Goal: Submit feedback/report problem

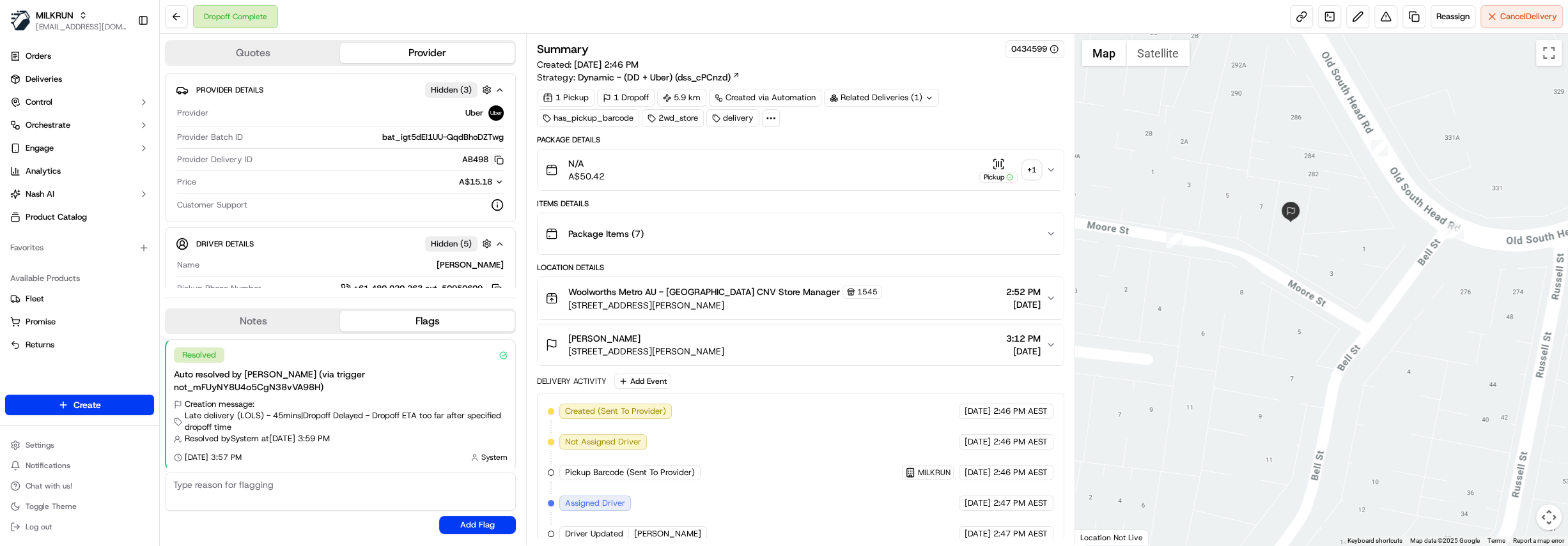
drag, startPoint x: 1343, startPoint y: 77, endPoint x: 1321, endPoint y: 262, distance: 186.3
click at [1321, 262] on div at bounding box center [1321, 289] width 493 height 512
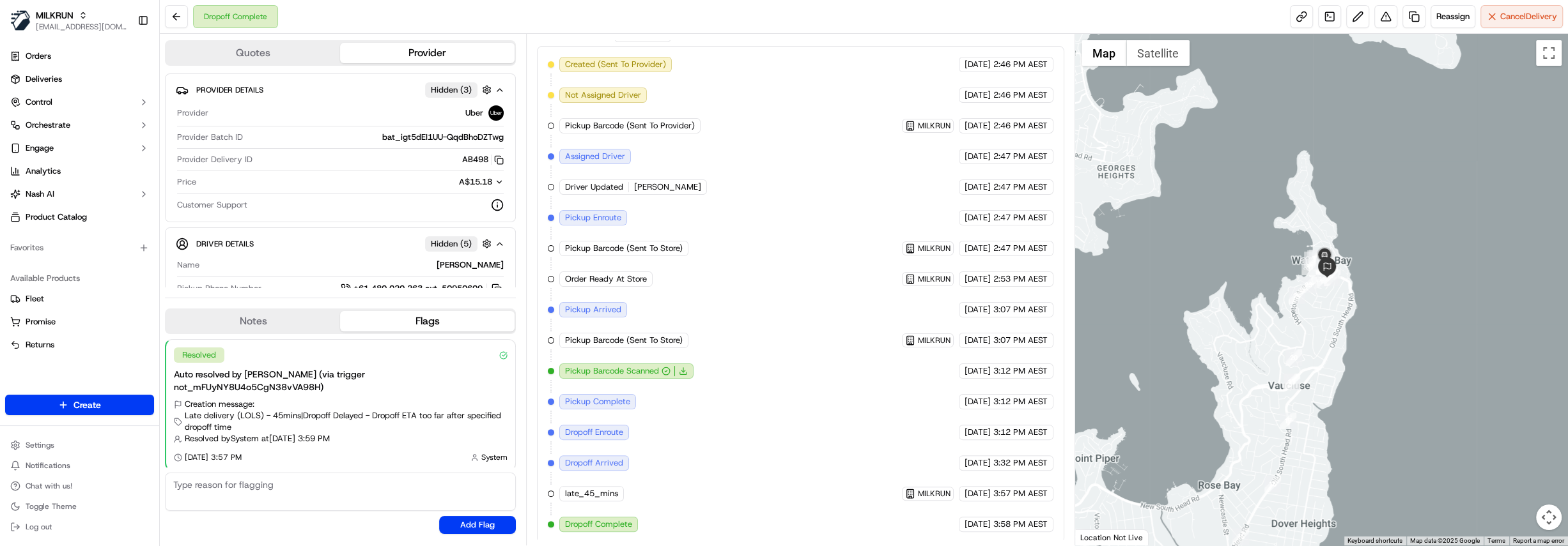
drag, startPoint x: 1412, startPoint y: 115, endPoint x: 1358, endPoint y: 214, distance: 112.8
click at [1358, 214] on div at bounding box center [1321, 289] width 493 height 512
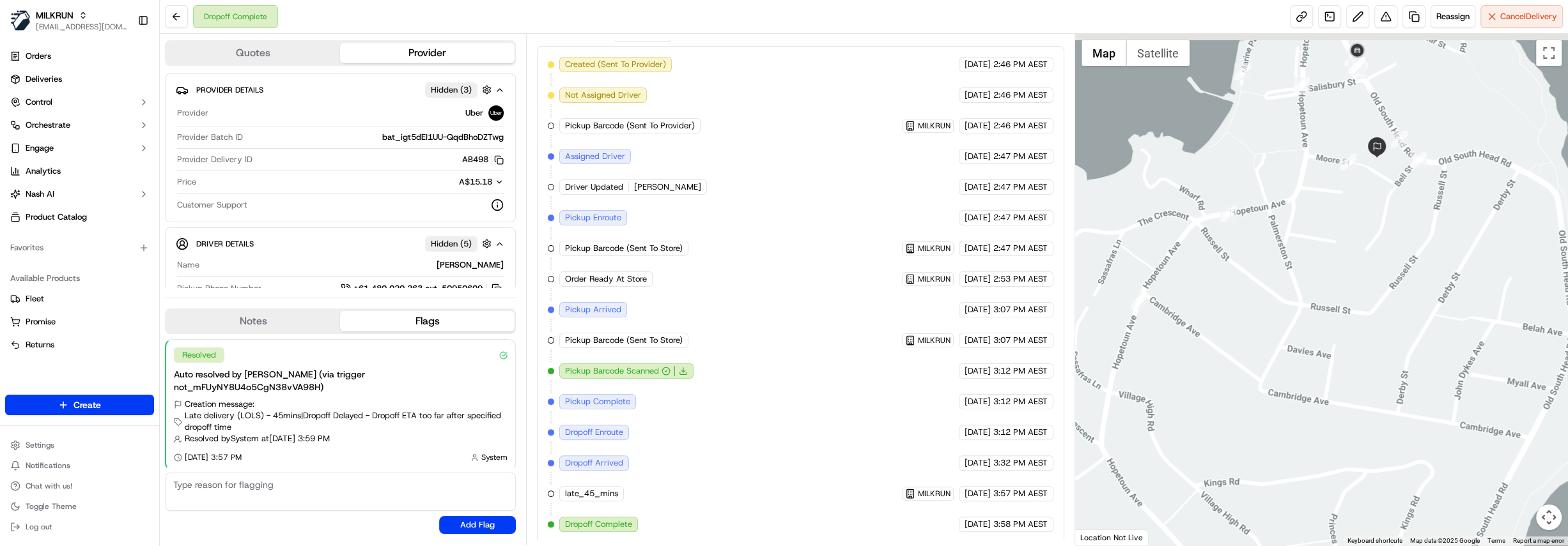
drag, startPoint x: 1433, startPoint y: 174, endPoint x: 1214, endPoint y: 345, distance: 277.9
click at [1214, 345] on div at bounding box center [1321, 289] width 493 height 512
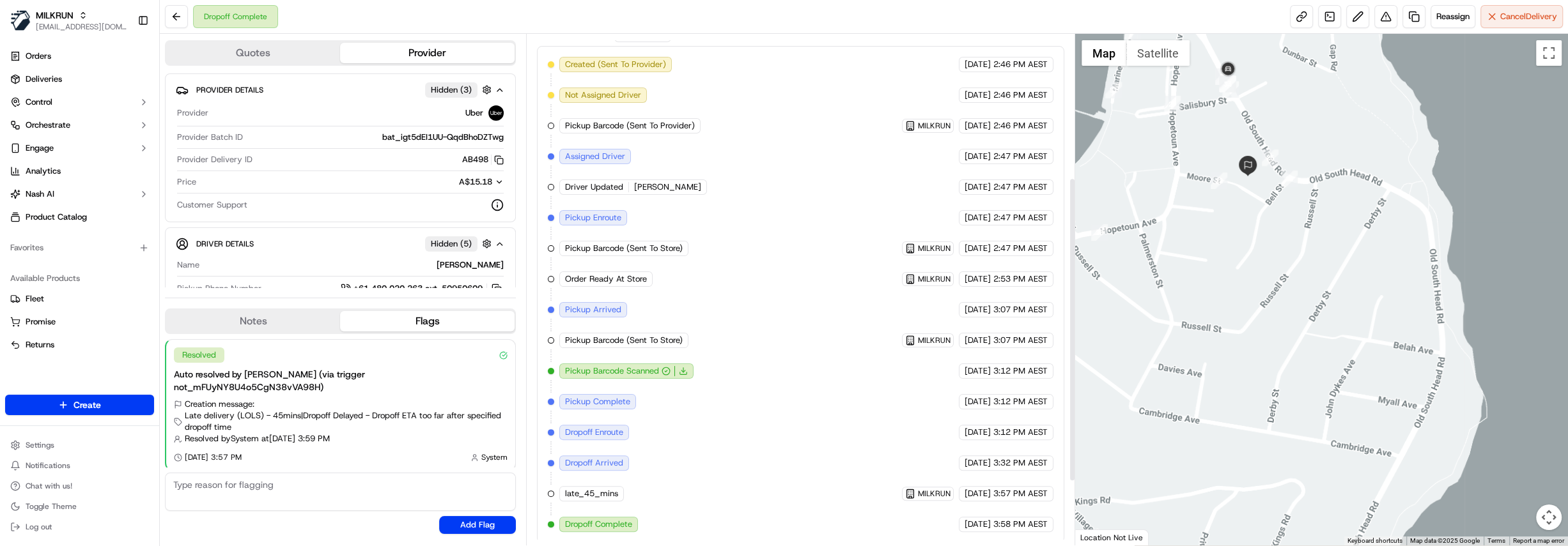
scroll to position [0, 0]
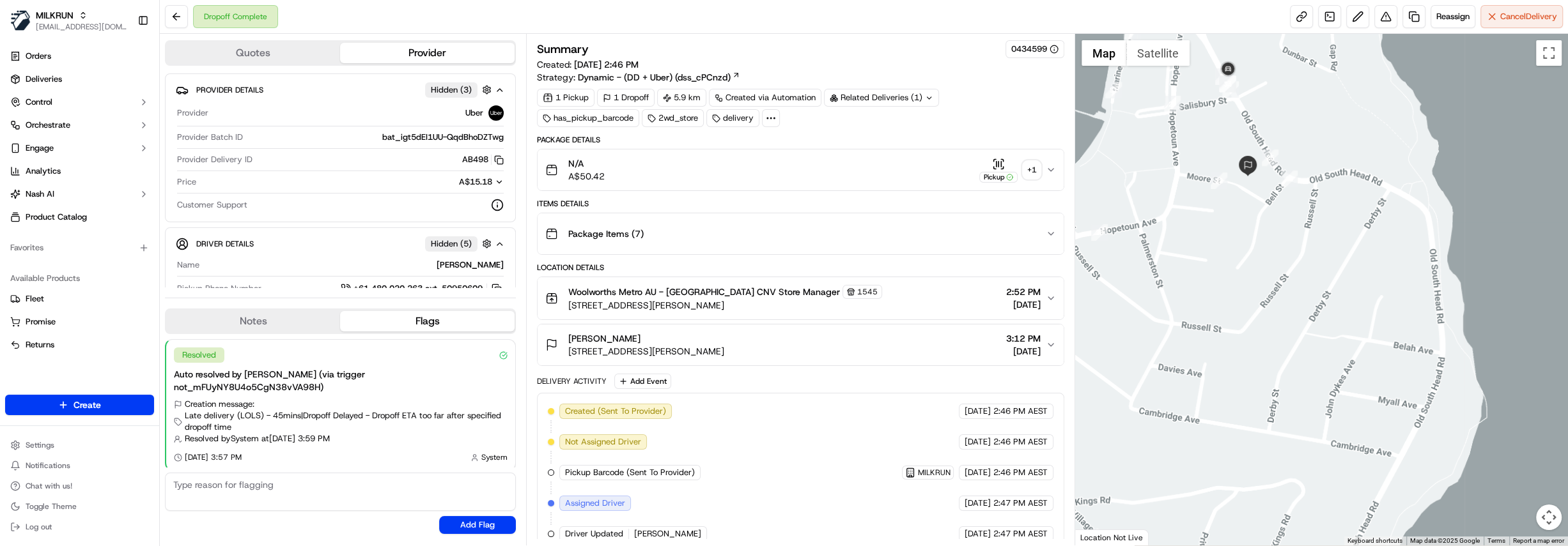
click at [794, 338] on div "[PERSON_NAME] [STREET_ADDRESS][PERSON_NAME], AU 3:12 PM [DATE]" at bounding box center [795, 345] width 500 height 26
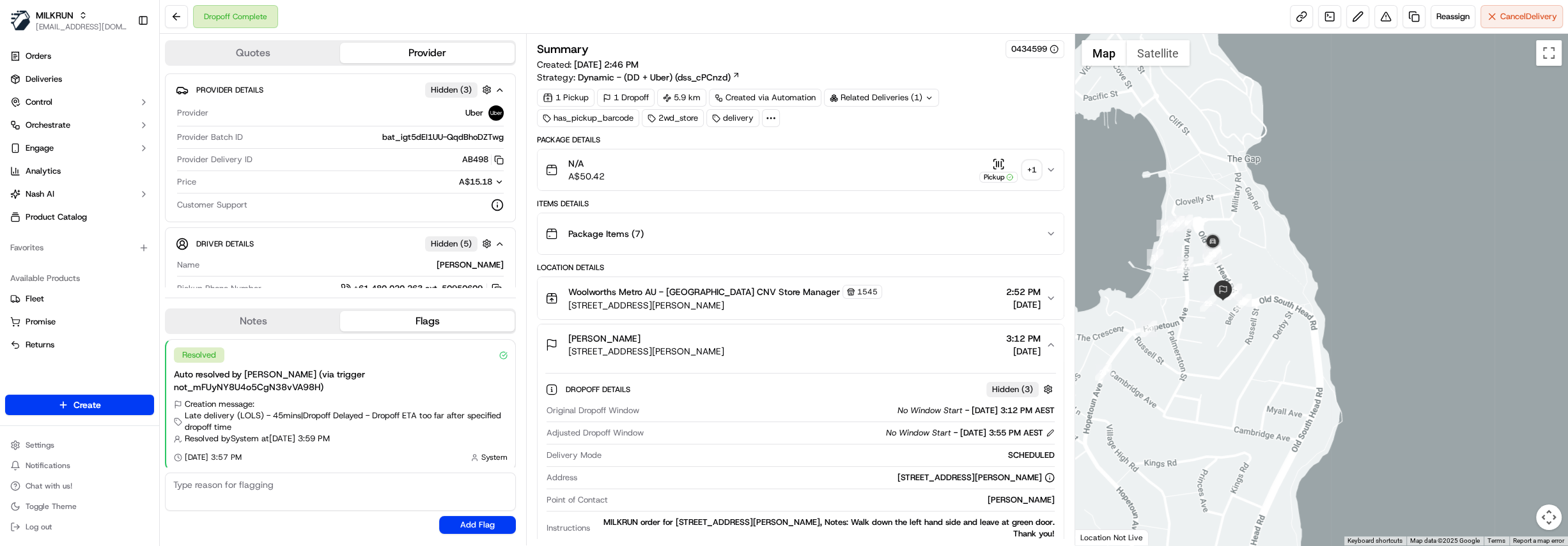
drag, startPoint x: 1156, startPoint y: 246, endPoint x: 1220, endPoint y: 324, distance: 100.9
click at [1220, 324] on div at bounding box center [1321, 289] width 493 height 512
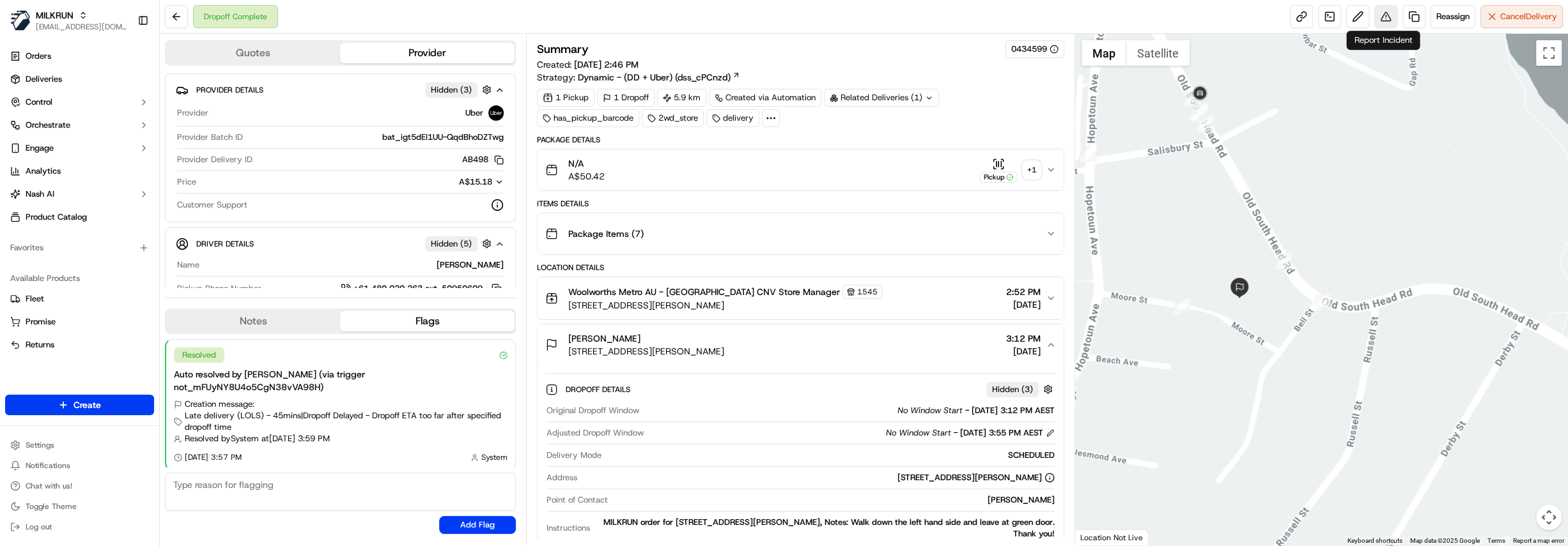
click at [1382, 19] on button at bounding box center [1386, 17] width 23 height 23
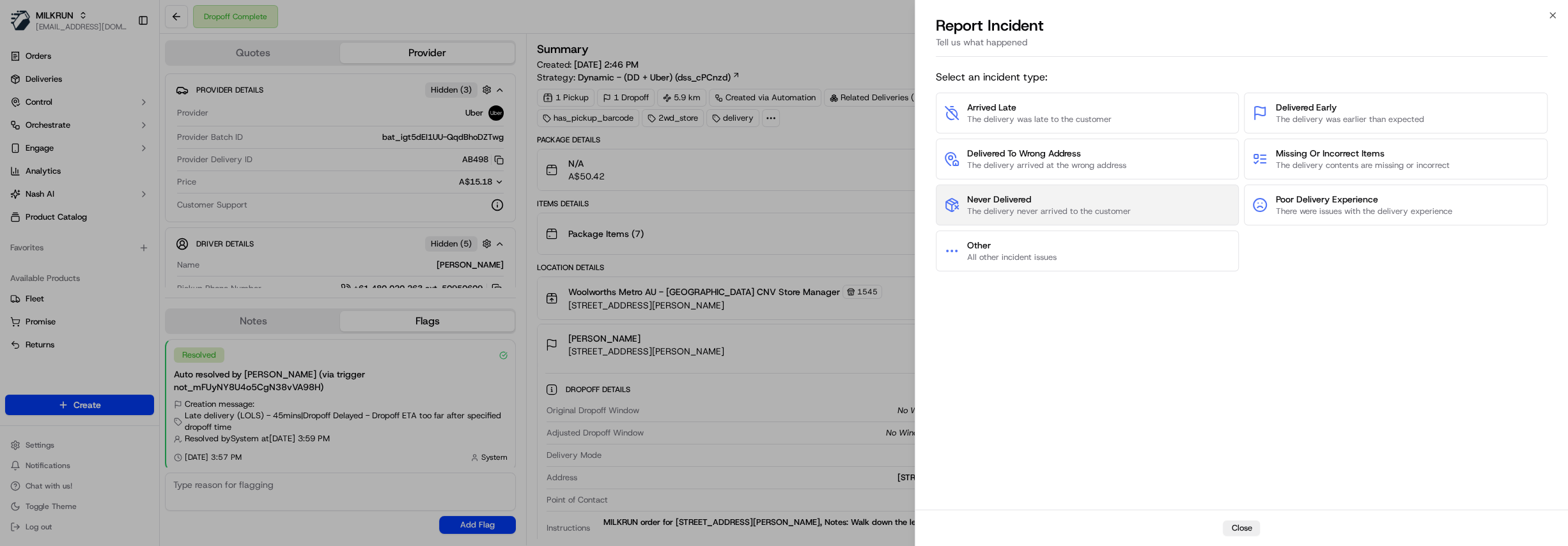
click at [1073, 204] on span "Never Delivered" at bounding box center [1048, 199] width 164 height 12
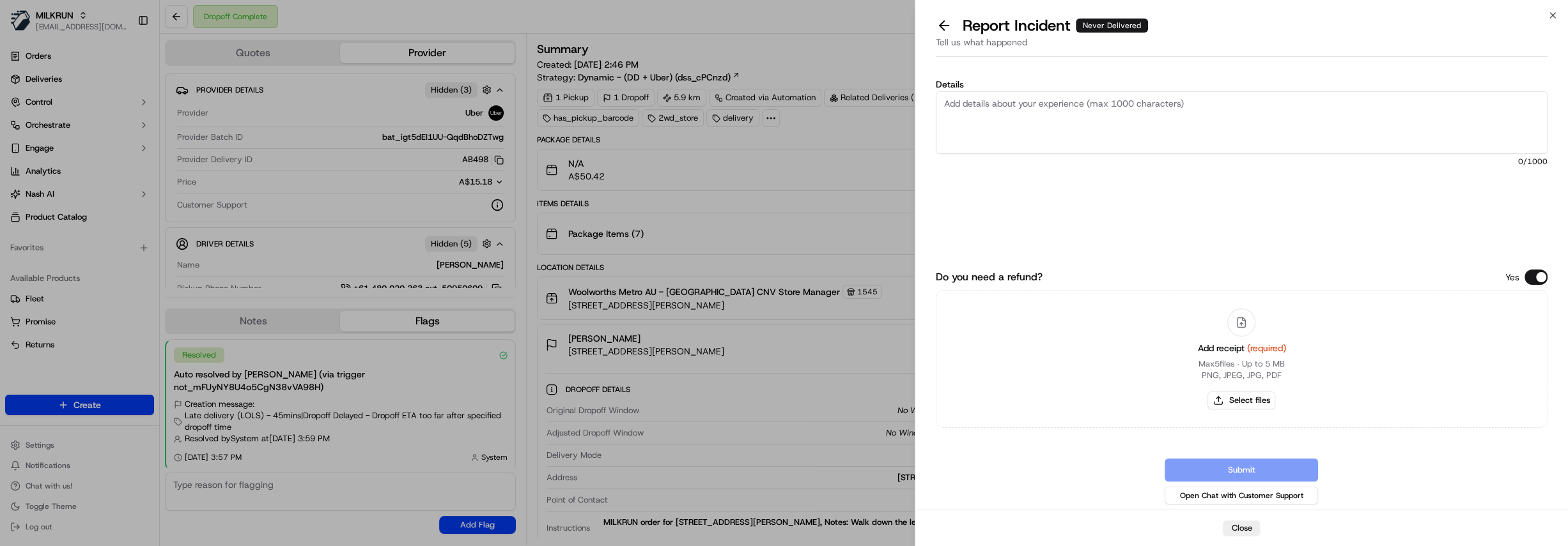
click at [998, 112] on textarea "Details" at bounding box center [1242, 122] width 612 height 63
click at [1482, 102] on textarea "Hi Team Customer has advised the order was not received. Customer has tried cal…" at bounding box center [1242, 122] width 612 height 63
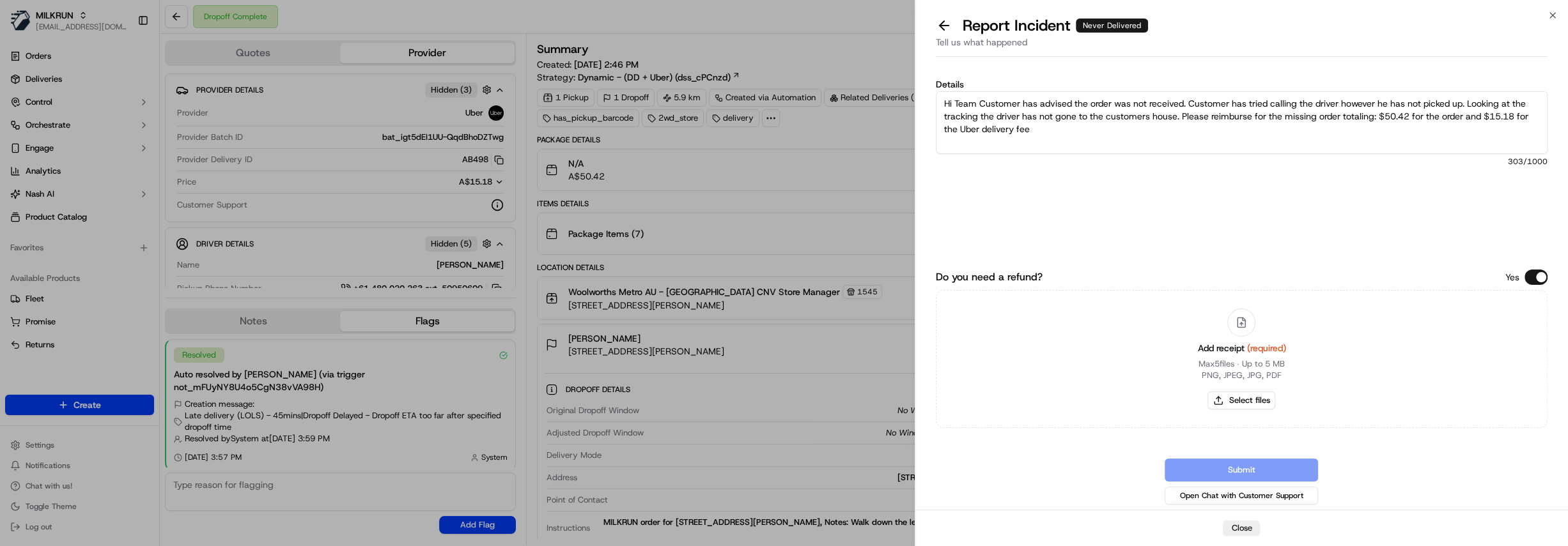
type textarea "Hi Team Customer has advised the order was not received. Customer has tried cal…"
click at [1092, 207] on div "Details Hi Team Customer has advised the order was not received. Customer has t…" at bounding box center [1242, 165] width 612 height 171
click at [1247, 403] on button "Select files" at bounding box center [1241, 400] width 68 height 18
type input "C:\fakepath\Screenshot [DATE] 170509.png"
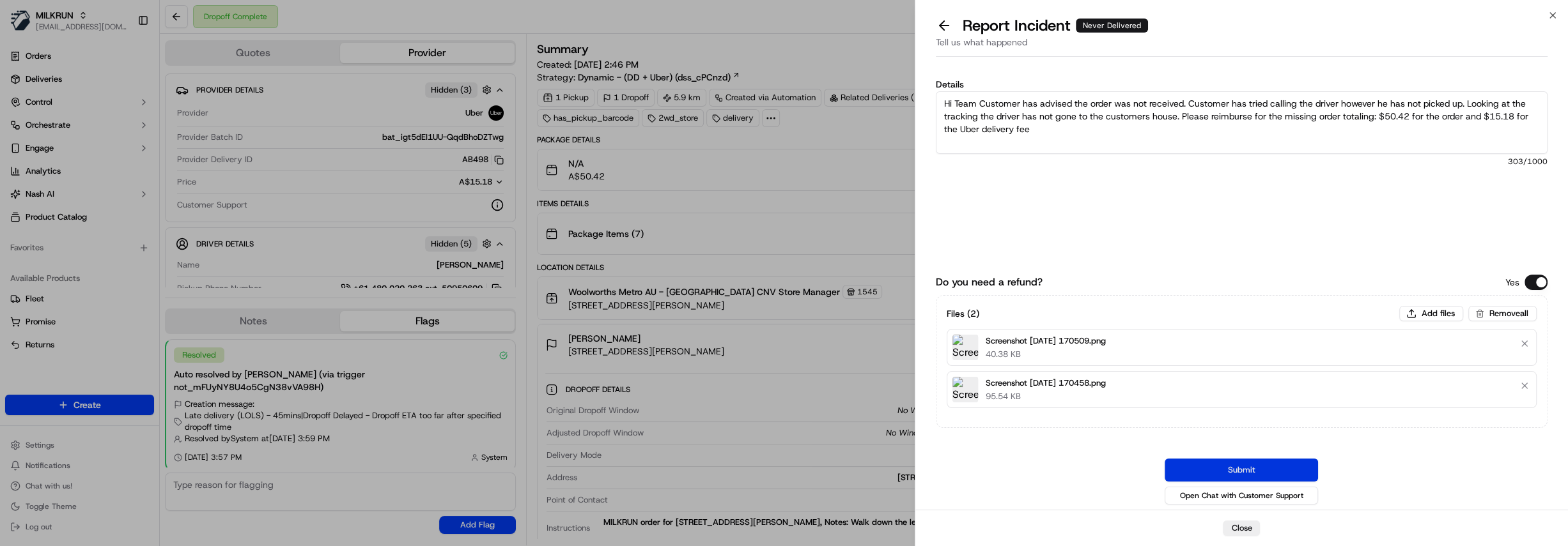
click at [1276, 468] on button "Submit" at bounding box center [1242, 470] width 154 height 23
